Goal: Understand process/instructions: Learn about a topic

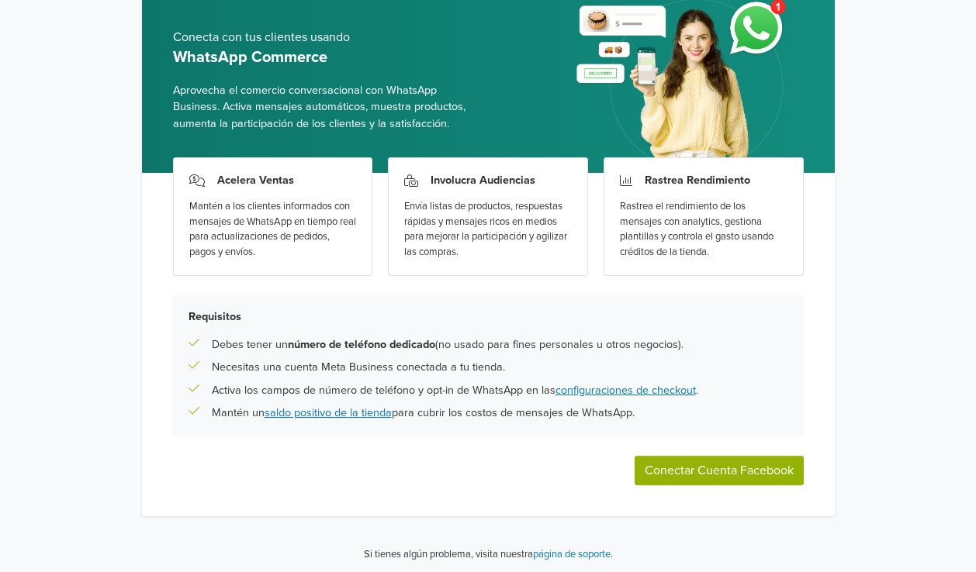
scroll to position [85, 0]
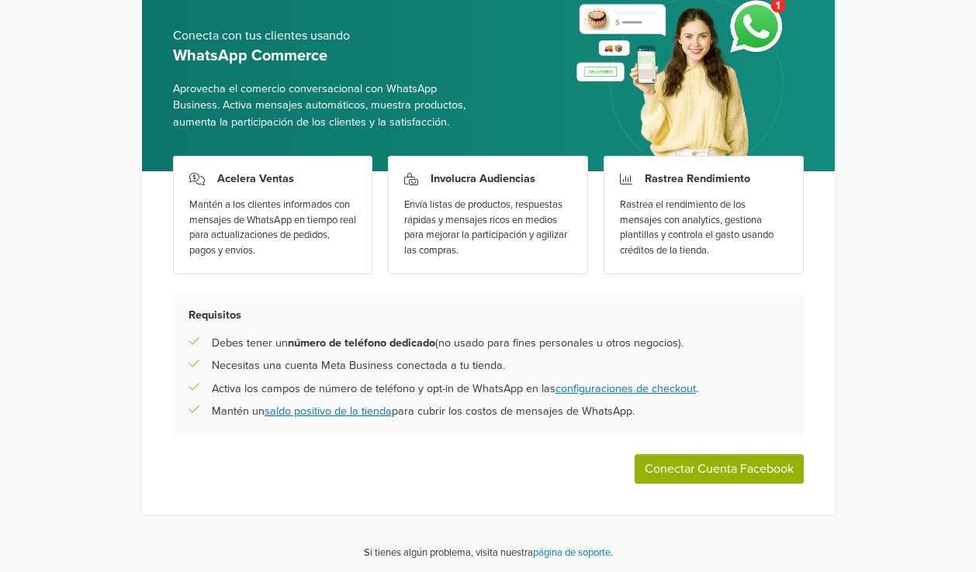
click at [351, 361] on p "Necesitas una cuenta Meta Business conectada a tu tienda." at bounding box center [358, 365] width 293 height 17
